Goal: Task Accomplishment & Management: Use online tool/utility

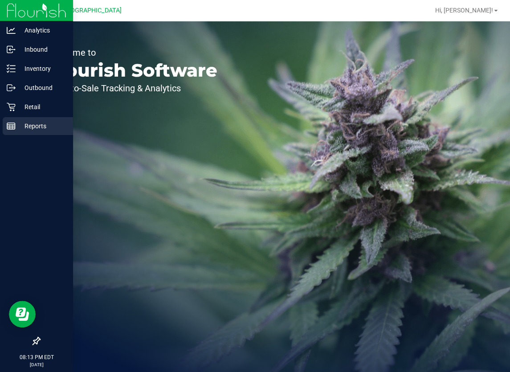
click at [45, 127] on p "Reports" at bounding box center [42, 126] width 53 height 11
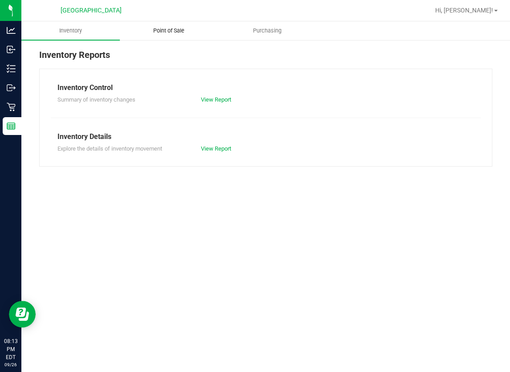
click at [169, 30] on span "Point of Sale" at bounding box center [168, 31] width 55 height 8
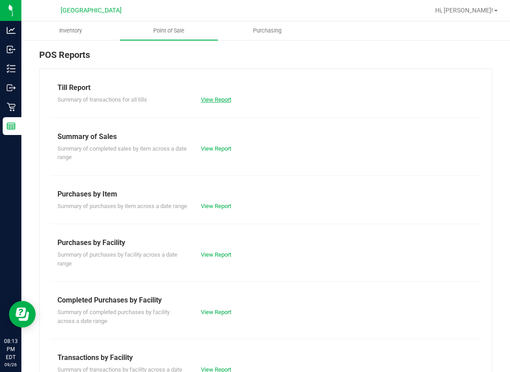
click at [217, 101] on link "View Report" at bounding box center [216, 99] width 30 height 7
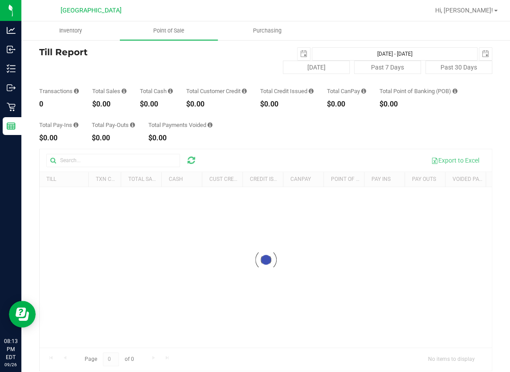
scroll to position [21, 0]
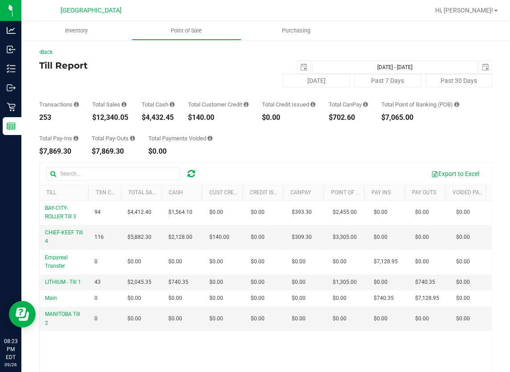
click at [286, 146] on div "Total Pay-Ins $7,869.30 Total Pay-Outs $7,869.30 Total Payments Voided $0.00" at bounding box center [265, 138] width 453 height 34
